Goal: Entertainment & Leisure: Browse casually

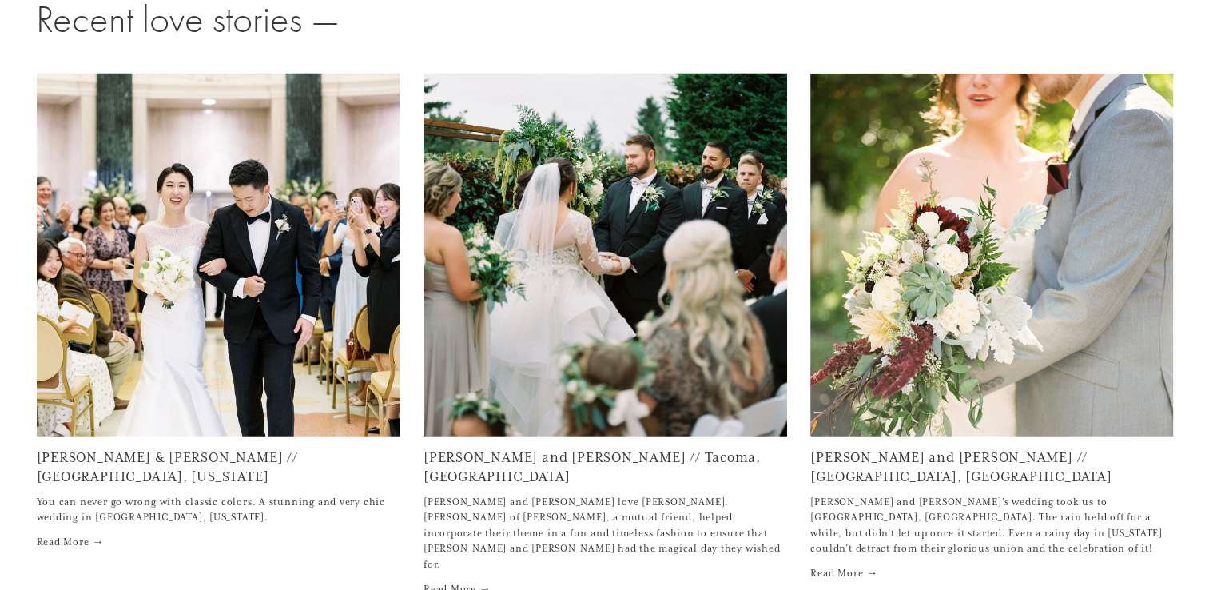
scroll to position [4731, 0]
click at [587, 385] on img at bounding box center [606, 200] width 364 height 483
click at [882, 301] on img at bounding box center [992, 316] width 364 height 484
click at [222, 359] on img at bounding box center [219, 255] width 364 height 546
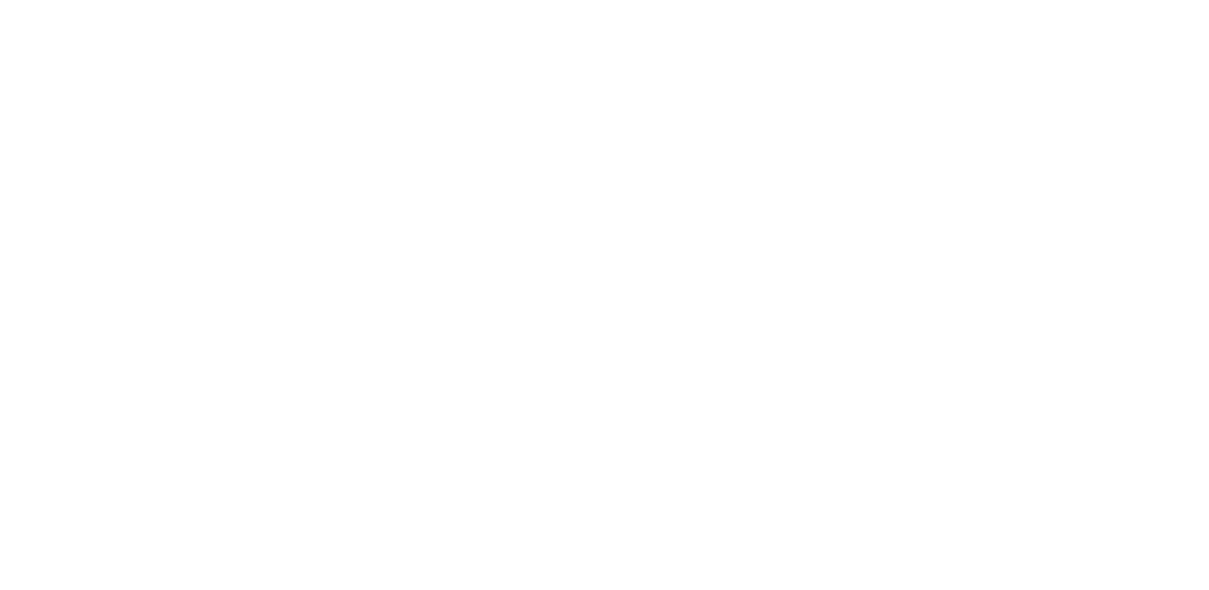
scroll to position [5654, 0]
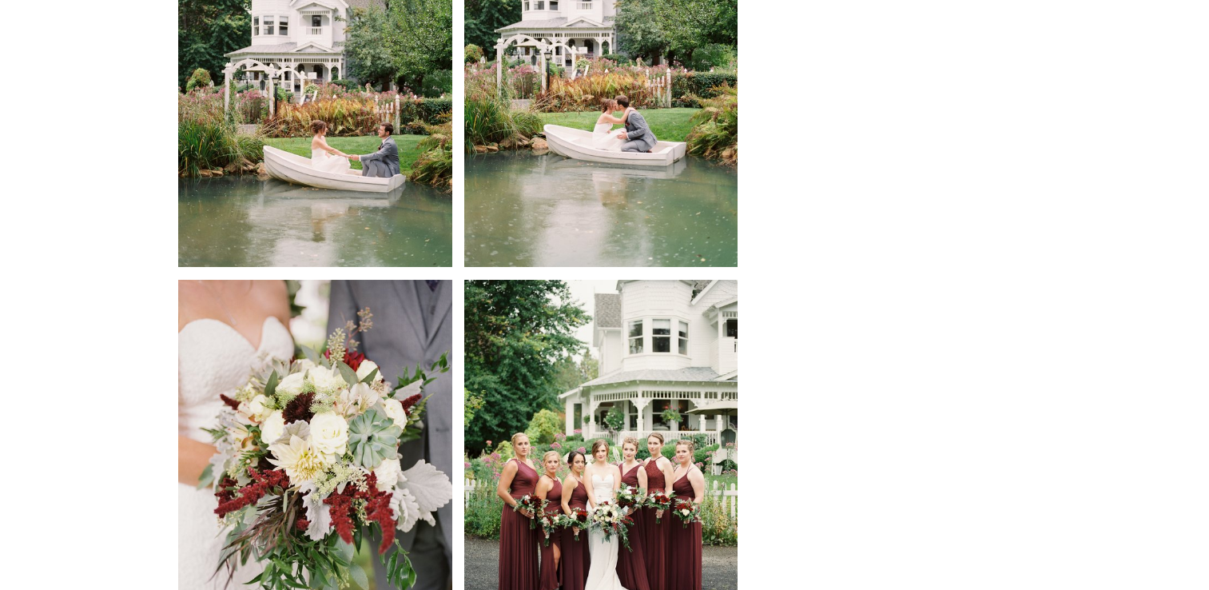
scroll to position [5974, 0]
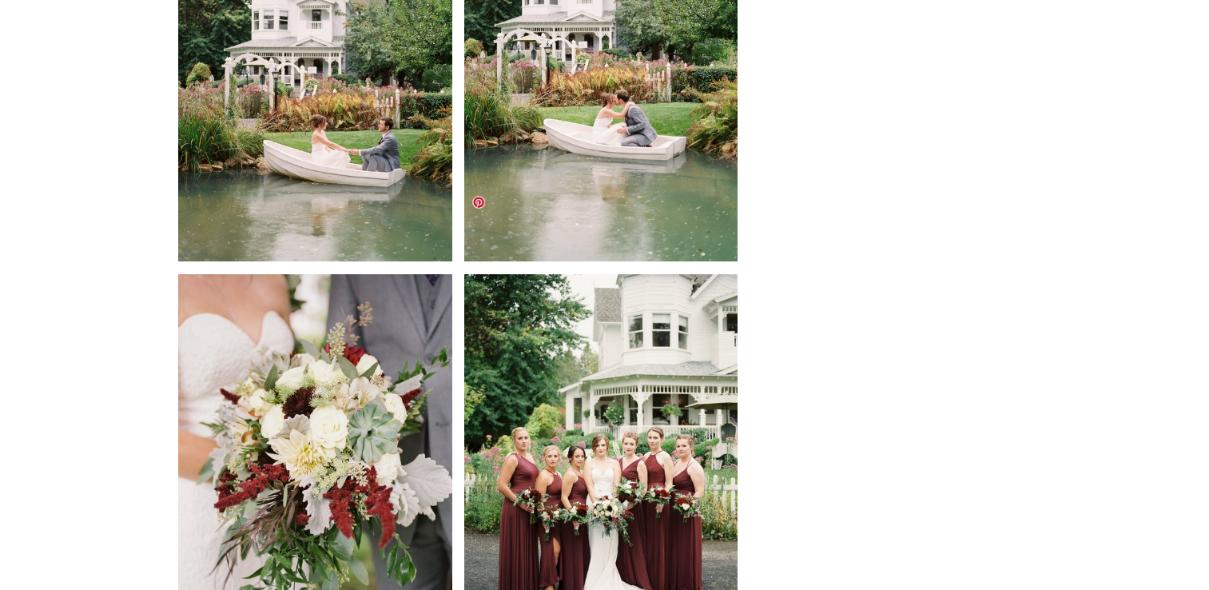
click at [561, 353] on img at bounding box center [601, 456] width 274 height 364
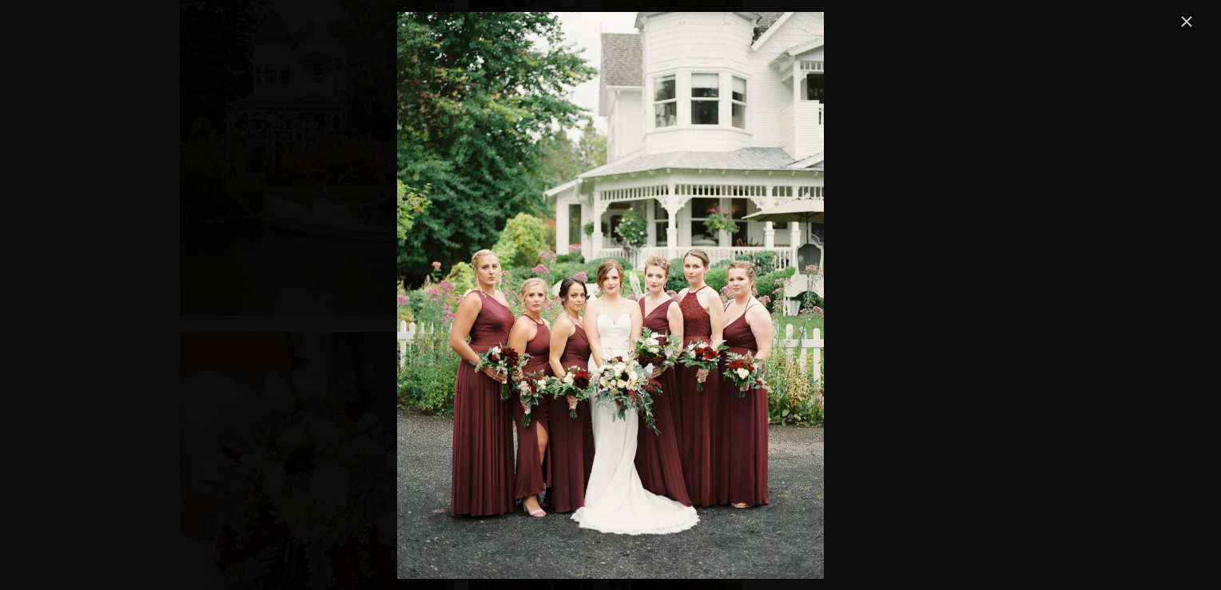
click at [1183, 23] on link "Close" at bounding box center [1186, 21] width 19 height 19
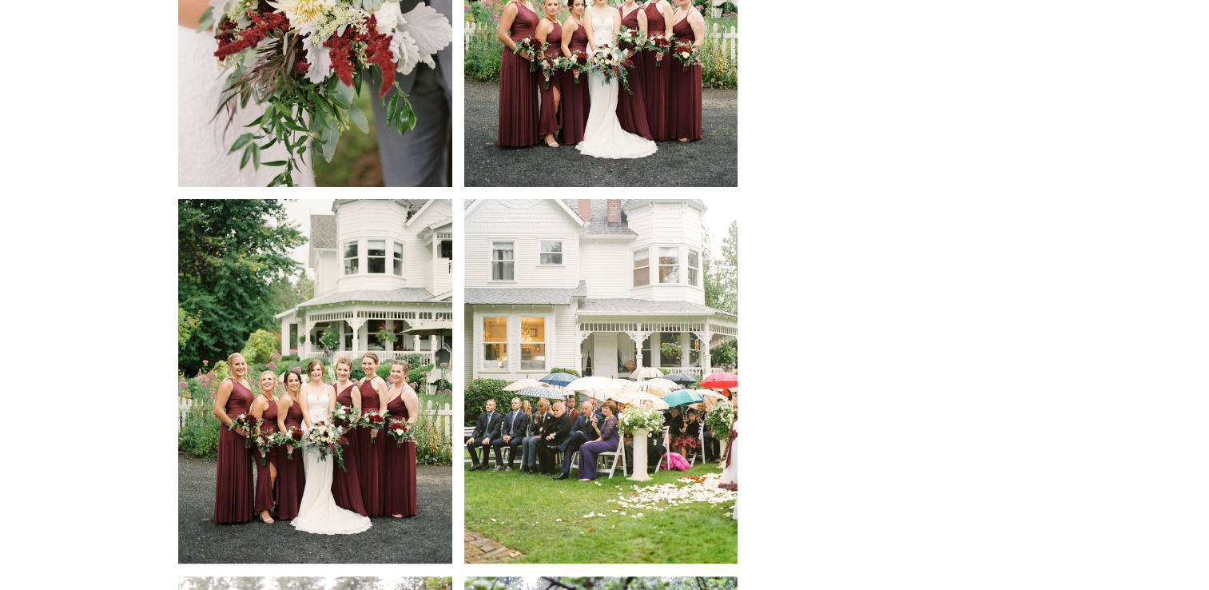
scroll to position [6427, 0]
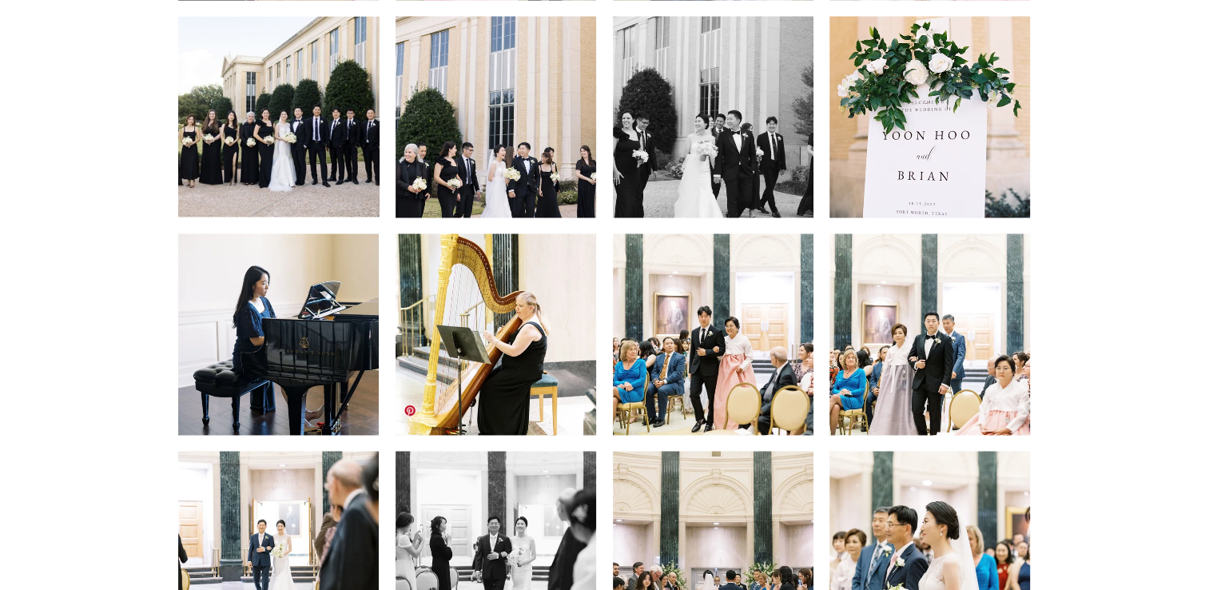
scroll to position [2861, 0]
